Goal: Find specific page/section: Find specific page/section

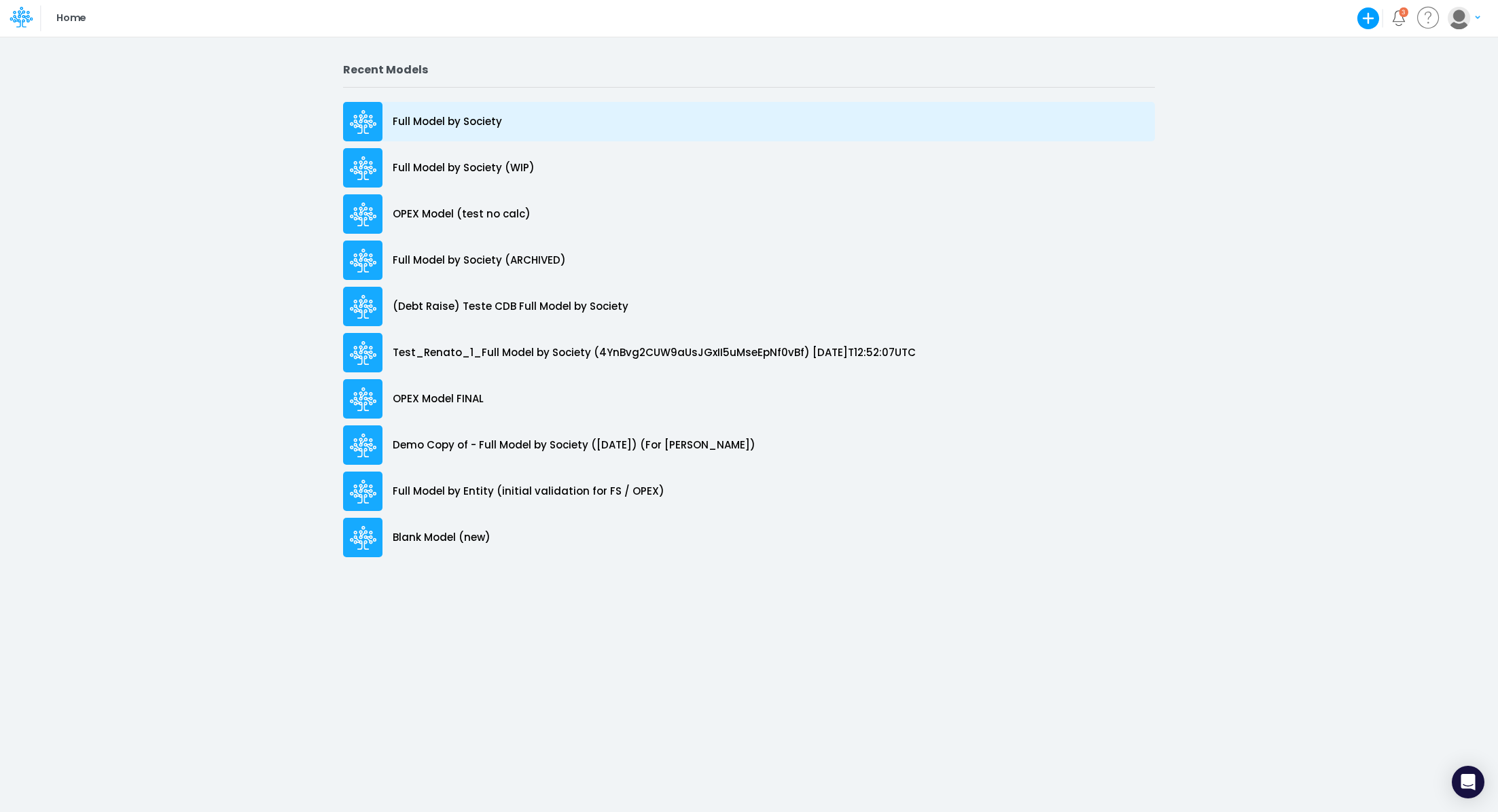
click at [439, 129] on div "Full Model by Society" at bounding box center [749, 122] width 812 height 40
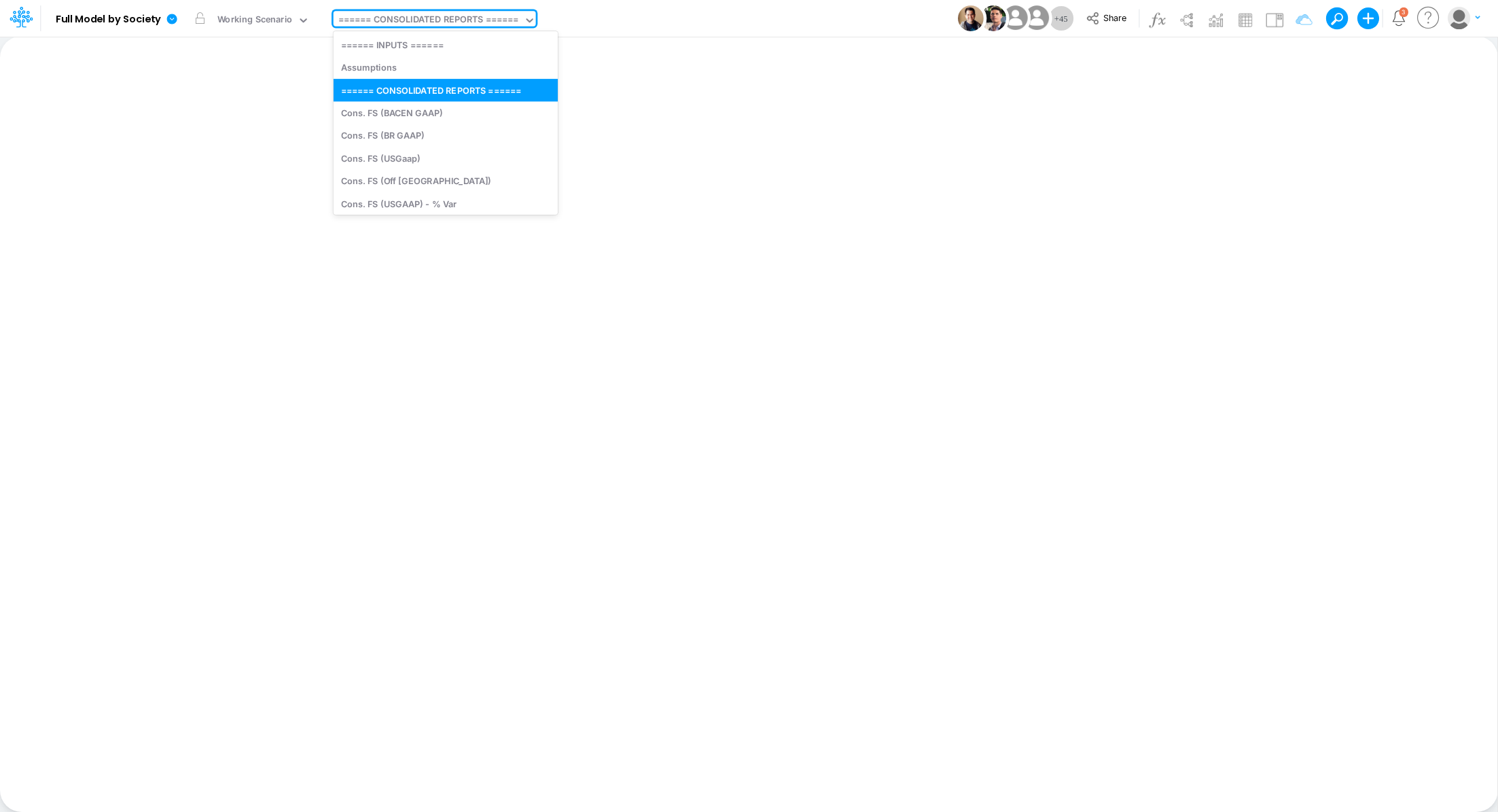
click at [430, 22] on div "====== CONSOLIDATED REPORTS ======" at bounding box center [429, 21] width 181 height 15
click at [469, 109] on div "Cons. FS (BACEN GAAP)" at bounding box center [445, 112] width 224 height 23
type input "Consolidated FS - BACENGAAP"
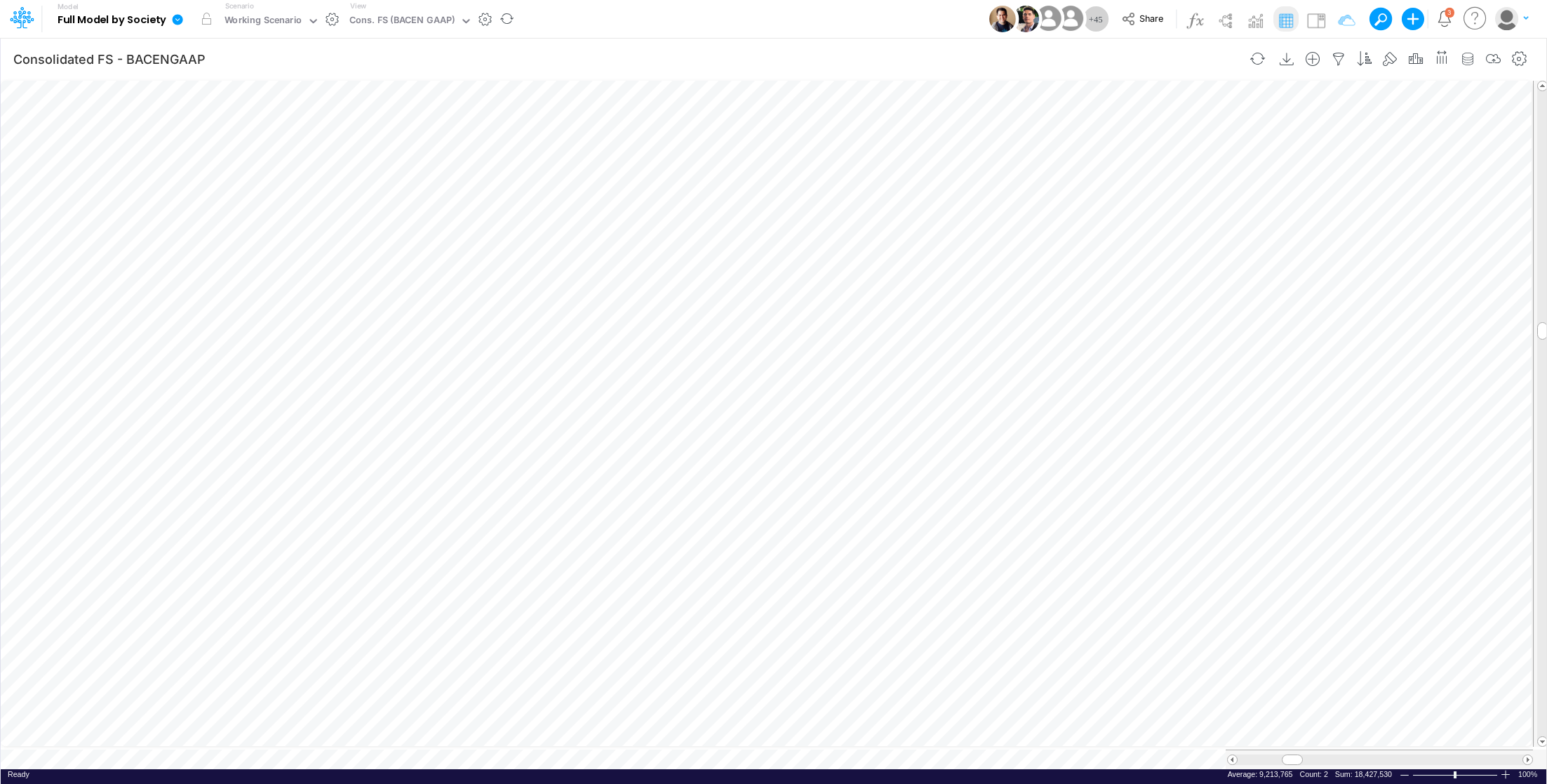
scroll to position [6, 2]
click at [177, 20] on icon at bounding box center [177, 20] width 13 height 13
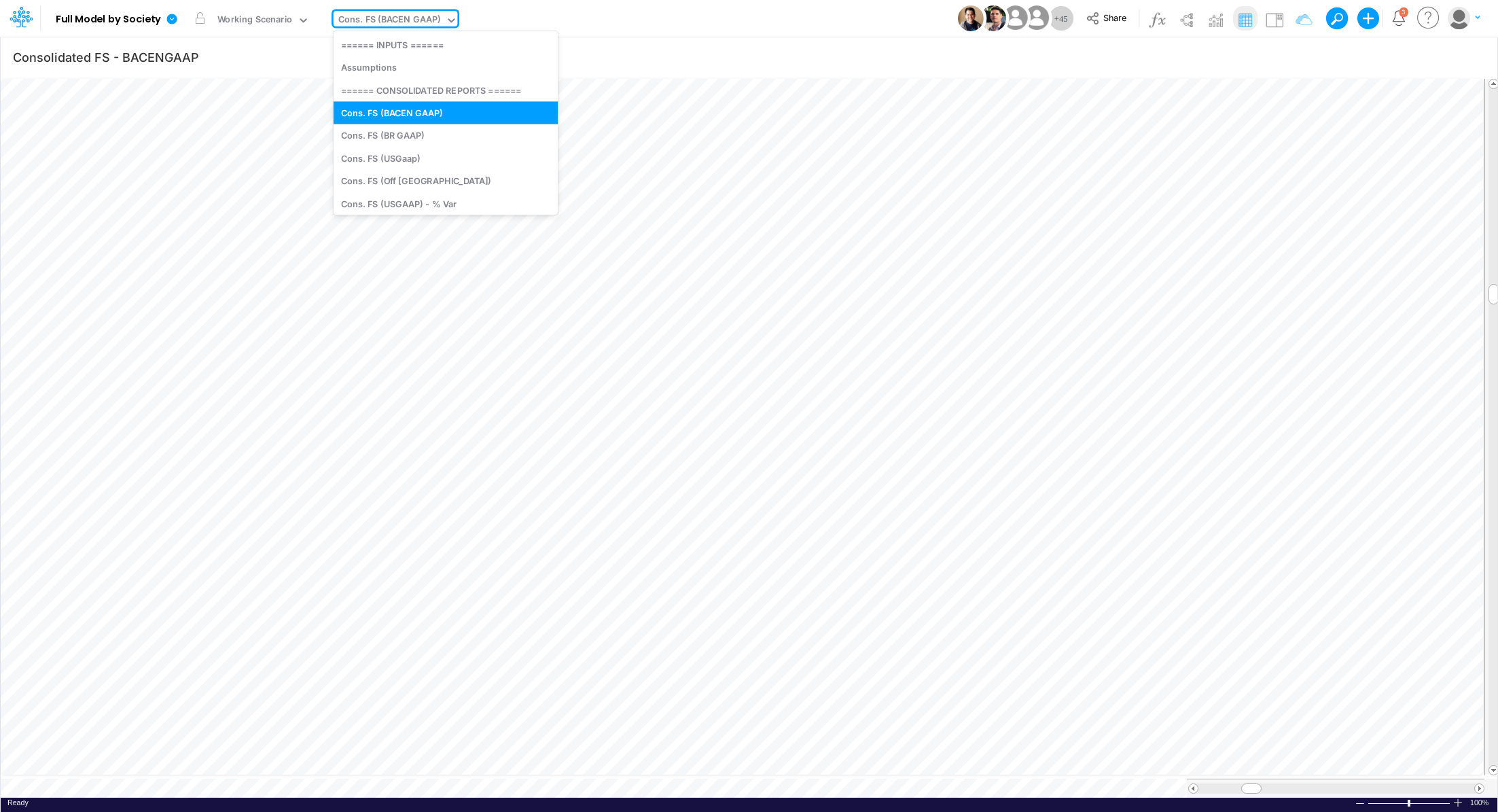
click at [386, 28] on div "Cons. FS (BACEN GAAP)" at bounding box center [389, 21] width 102 height 15
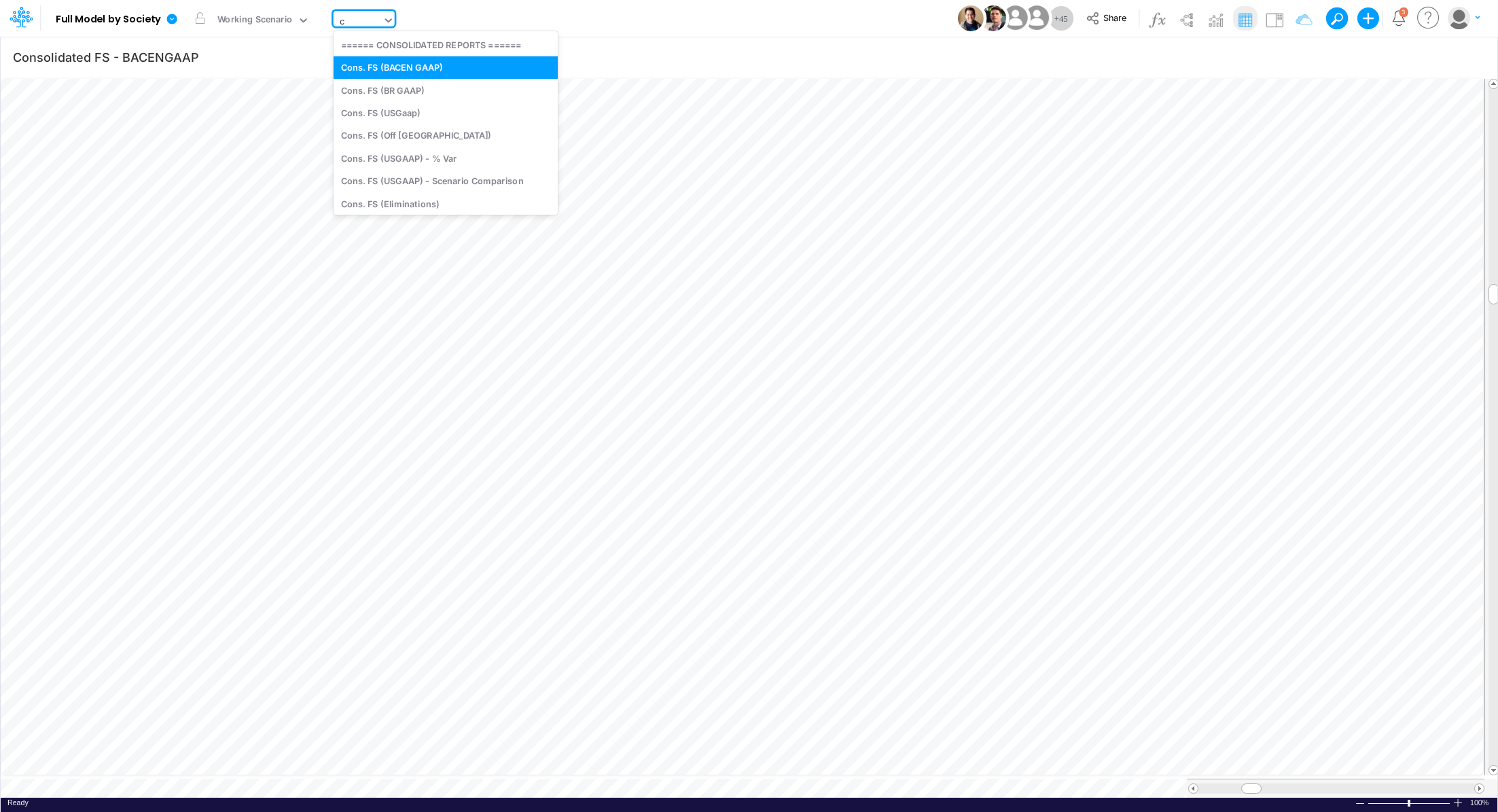
type input "ca"
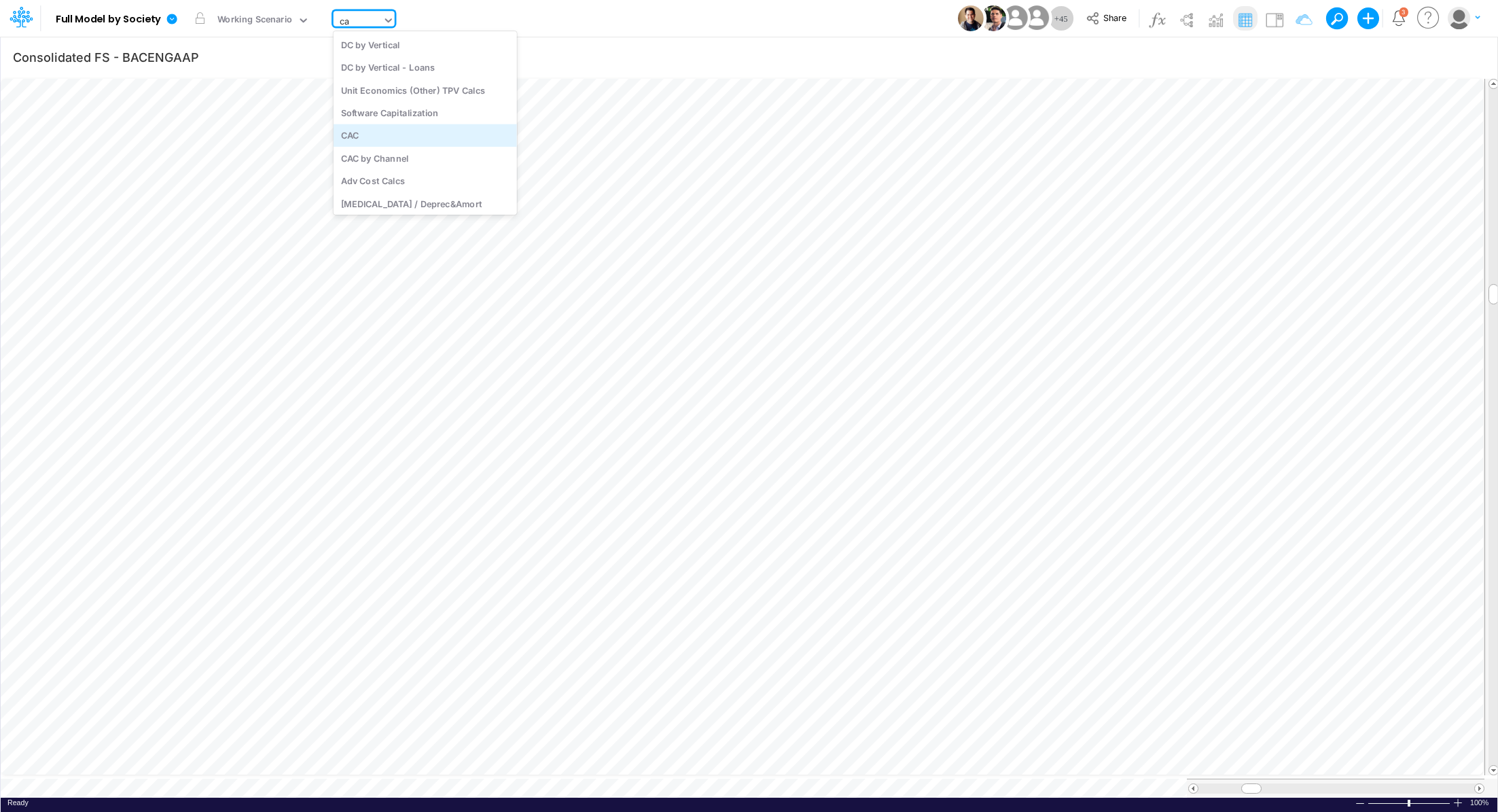
click at [360, 139] on div "CAC" at bounding box center [425, 135] width 184 height 23
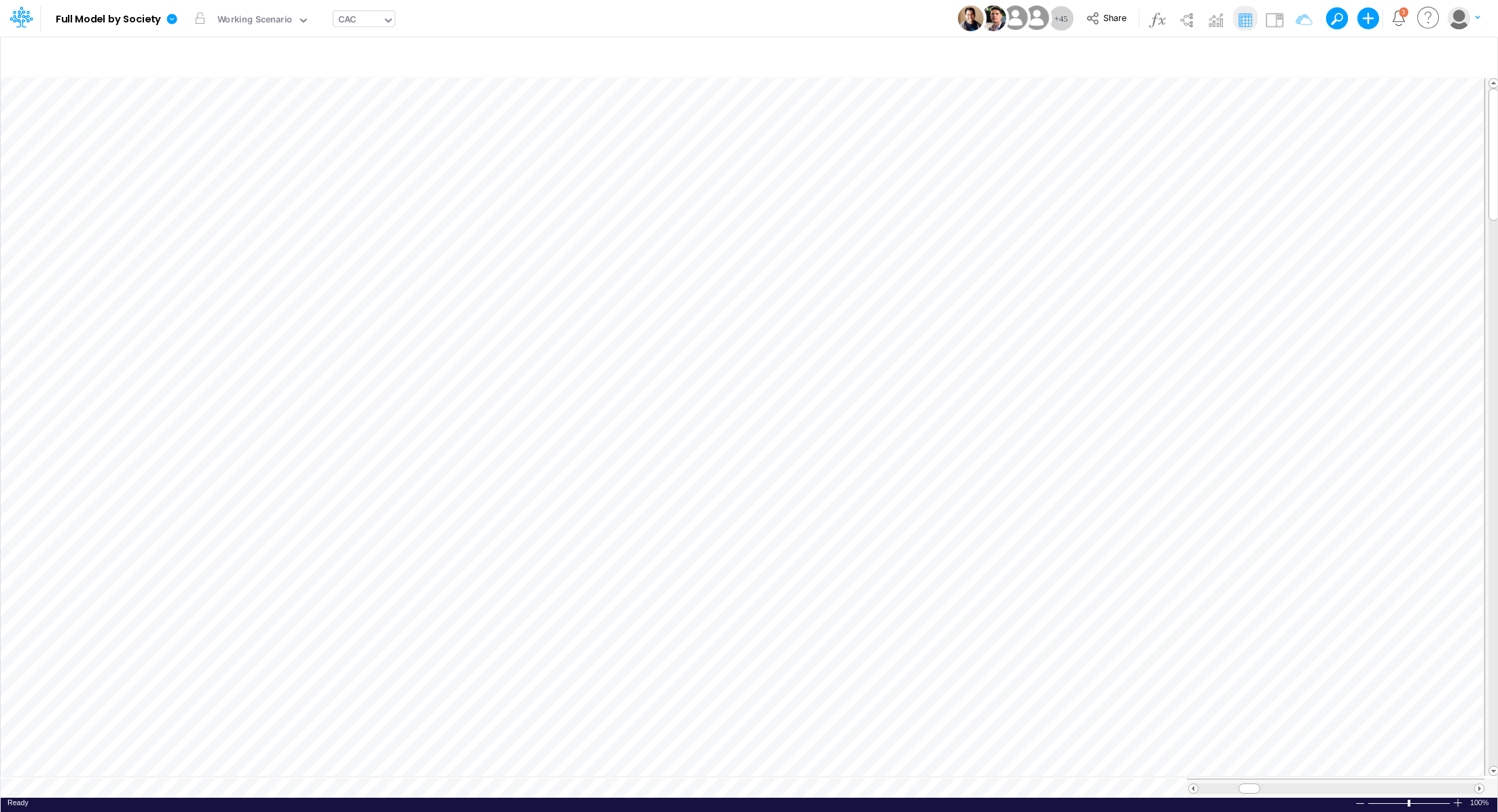
scroll to position [6, 1]
